Goal: Task Accomplishment & Management: Manage account settings

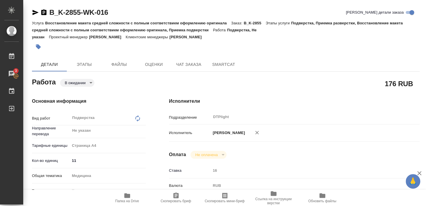
scroll to position [19, 0]
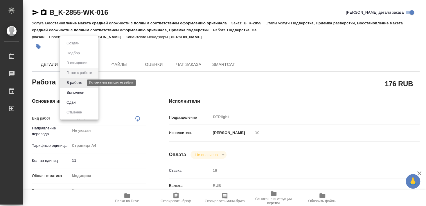
click at [81, 82] on button "В работе" at bounding box center [74, 83] width 19 height 6
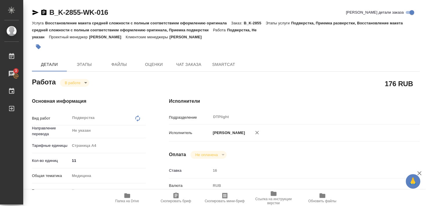
type textarea "x"
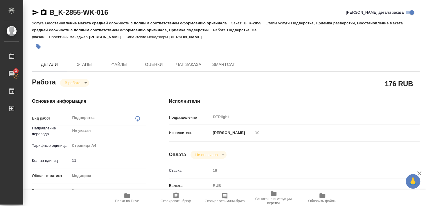
type textarea "x"
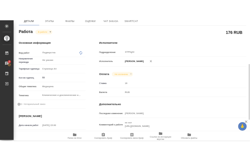
scroll to position [94, 0]
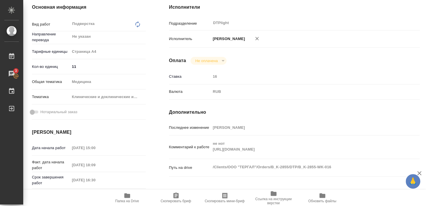
click at [118, 199] on span "Папка на Drive" at bounding box center [127, 197] width 42 height 11
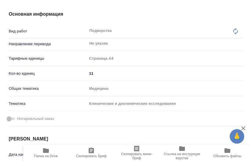
type textarea "x"
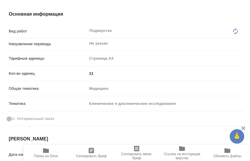
type textarea "x"
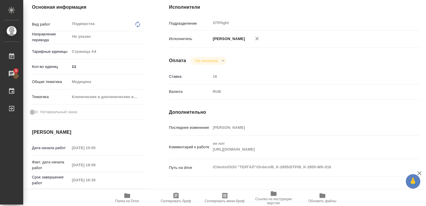
type textarea "x"
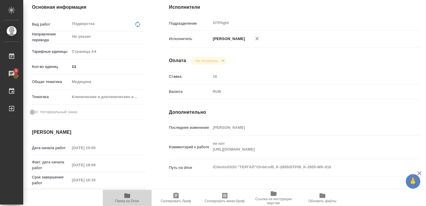
click at [130, 198] on icon "button" at bounding box center [127, 195] width 7 height 7
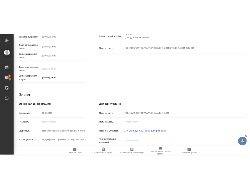
scroll to position [238, 0]
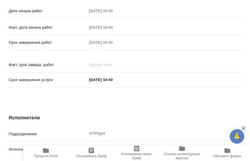
type textarea "x"
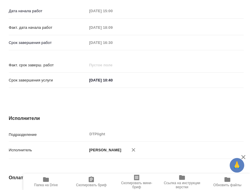
type textarea "x"
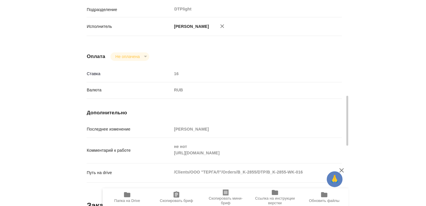
scroll to position [395, 0]
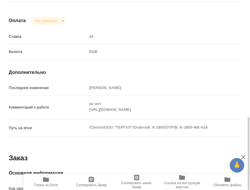
type textarea "x"
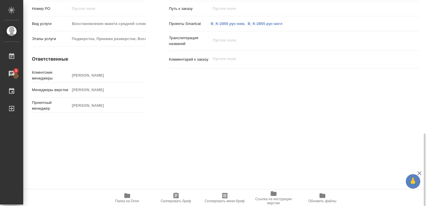
scroll to position [378, 0]
type textarea "x"
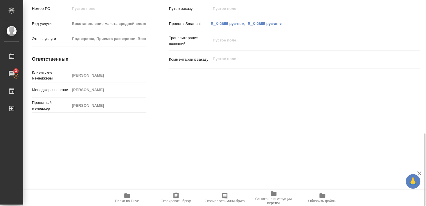
type textarea "x"
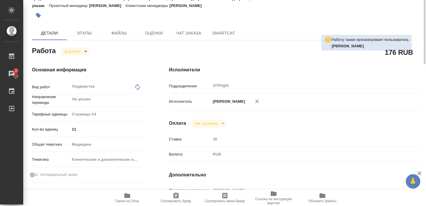
scroll to position [0, 0]
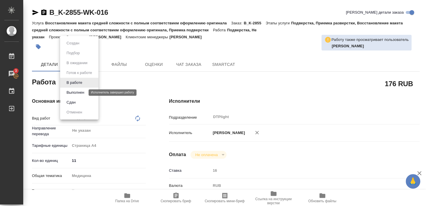
click at [73, 92] on button "Выполнен" at bounding box center [75, 92] width 21 height 6
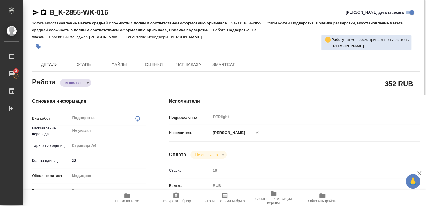
type textarea "x"
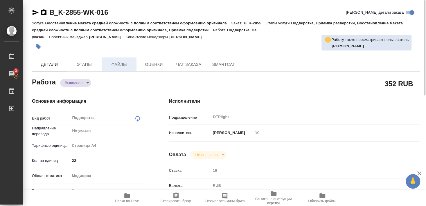
type textarea "x"
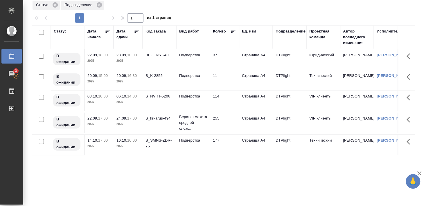
scroll to position [21, 0]
